Goal: Ask a question

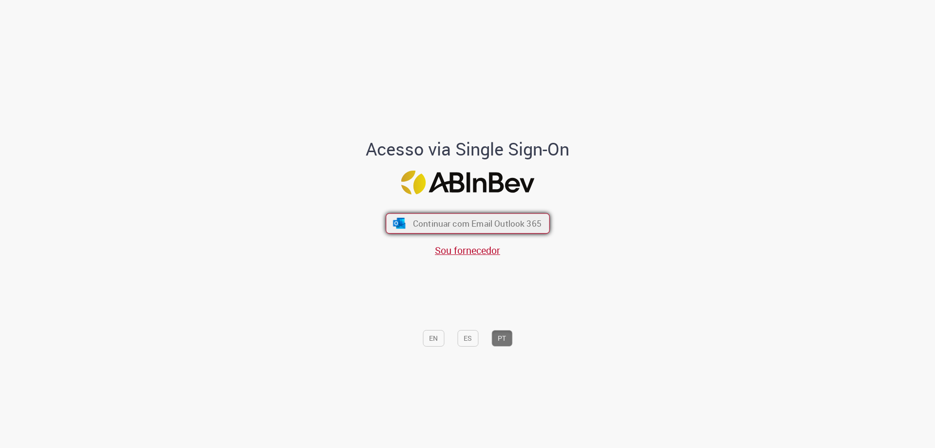
click at [519, 232] on button "Continuar com Email Outlook 365" at bounding box center [468, 223] width 164 height 20
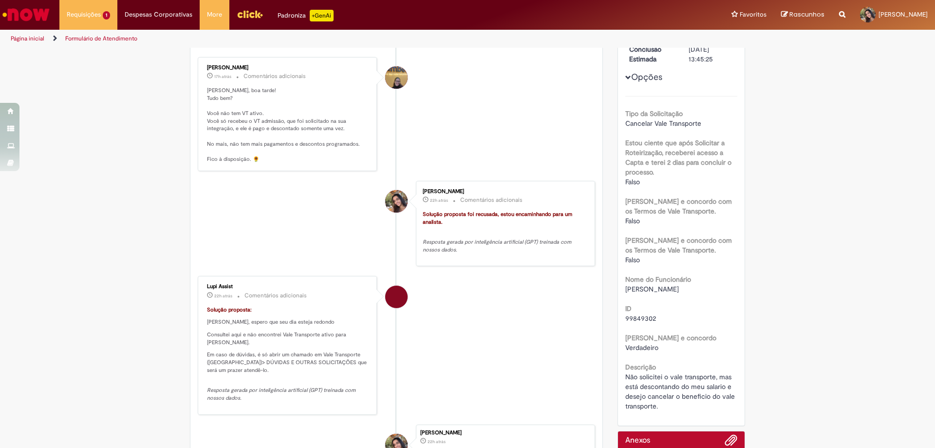
scroll to position [75, 0]
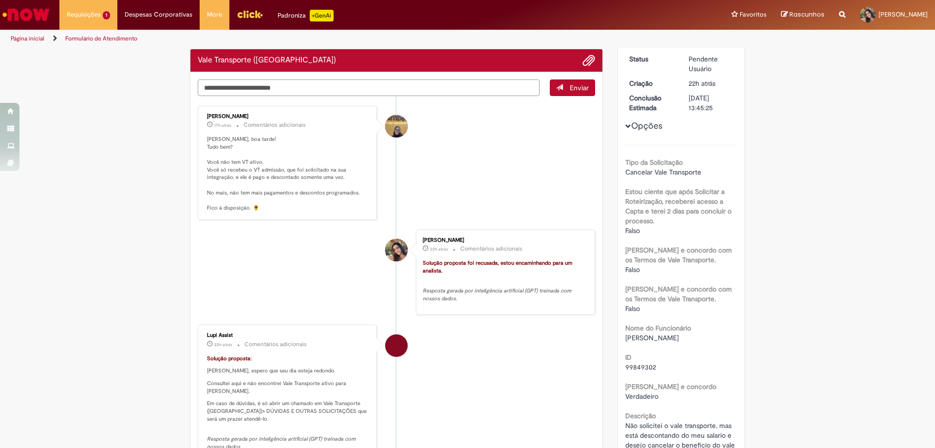
click at [501, 90] on textarea "Digite sua mensagem aqui..." at bounding box center [369, 87] width 342 height 17
type textarea "**********"
click at [566, 94] on button "Enviar" at bounding box center [572, 87] width 45 height 17
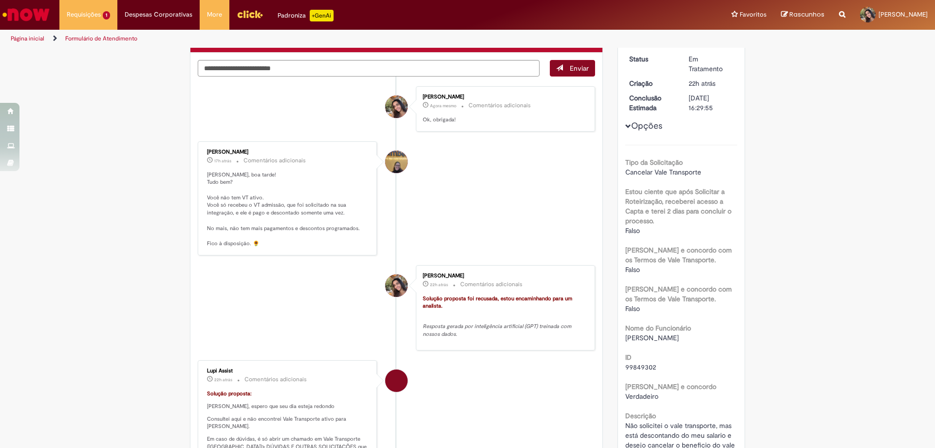
scroll to position [56, 0]
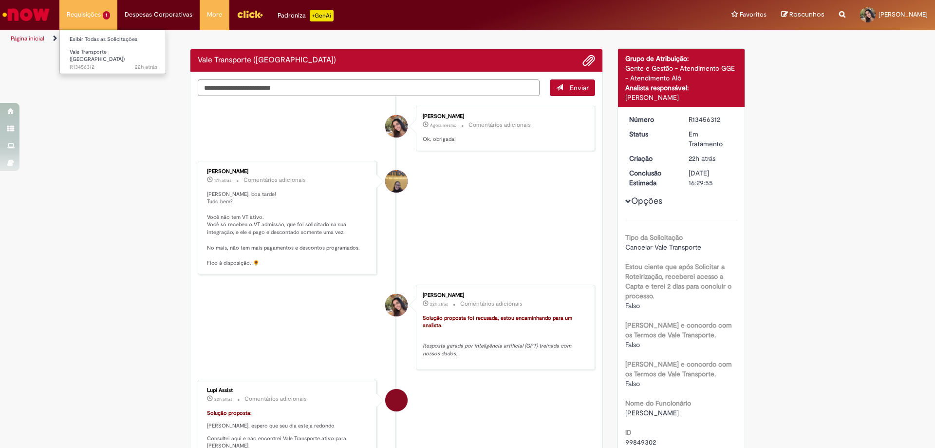
click at [93, 10] on li "Requisições 1 Exibir Todas as Solicitações Vale Transporte (VT) 22h atrás 22 ho…" at bounding box center [88, 14] width 58 height 29
